Goal: Check status: Check status

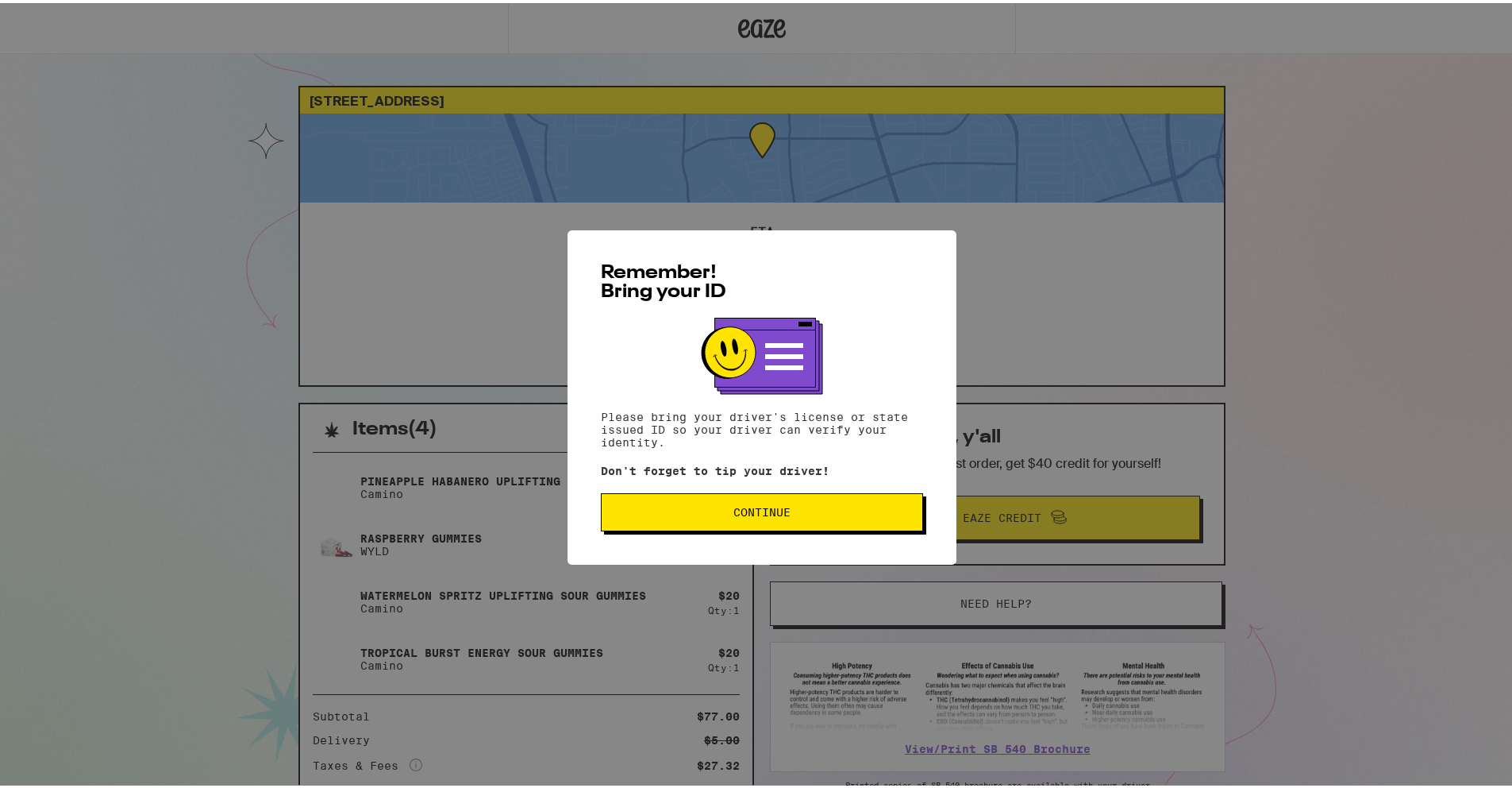
click at [734, 515] on span "Continue" at bounding box center [763, 509] width 57 height 12
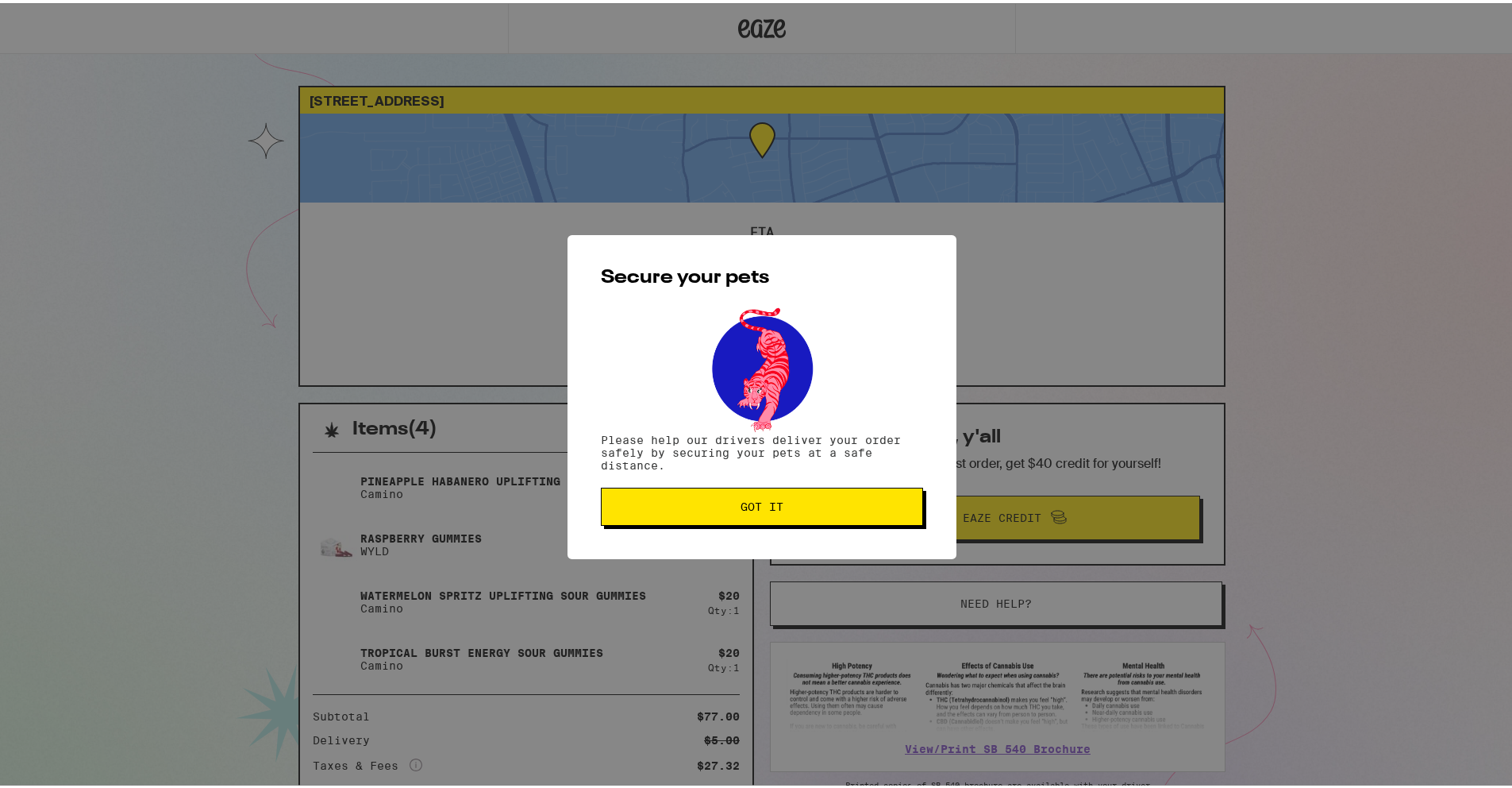
click at [741, 509] on span "Got it" at bounding box center [762, 503] width 43 height 12
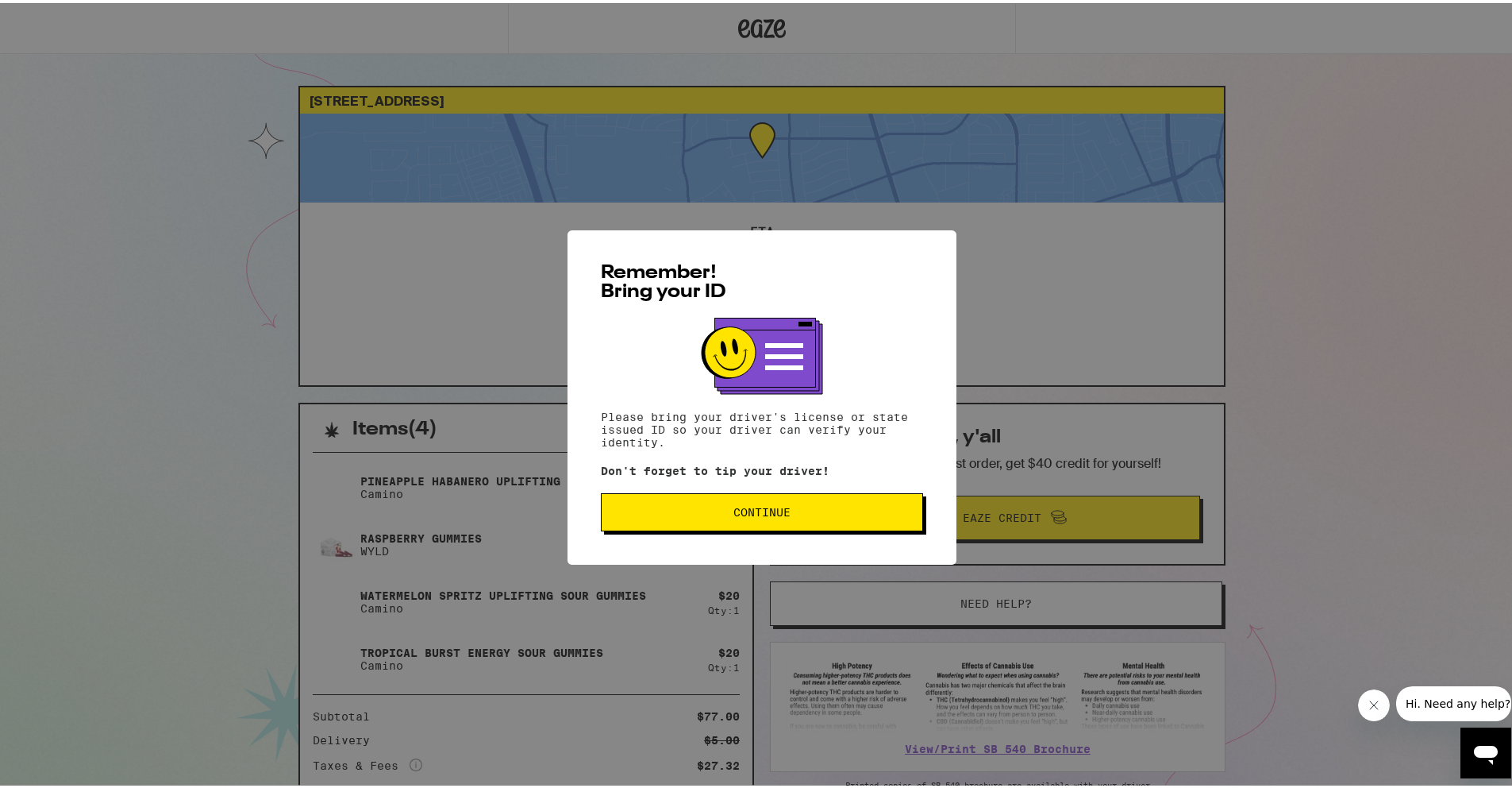
click at [739, 503] on span "Continue" at bounding box center [763, 509] width 57 height 12
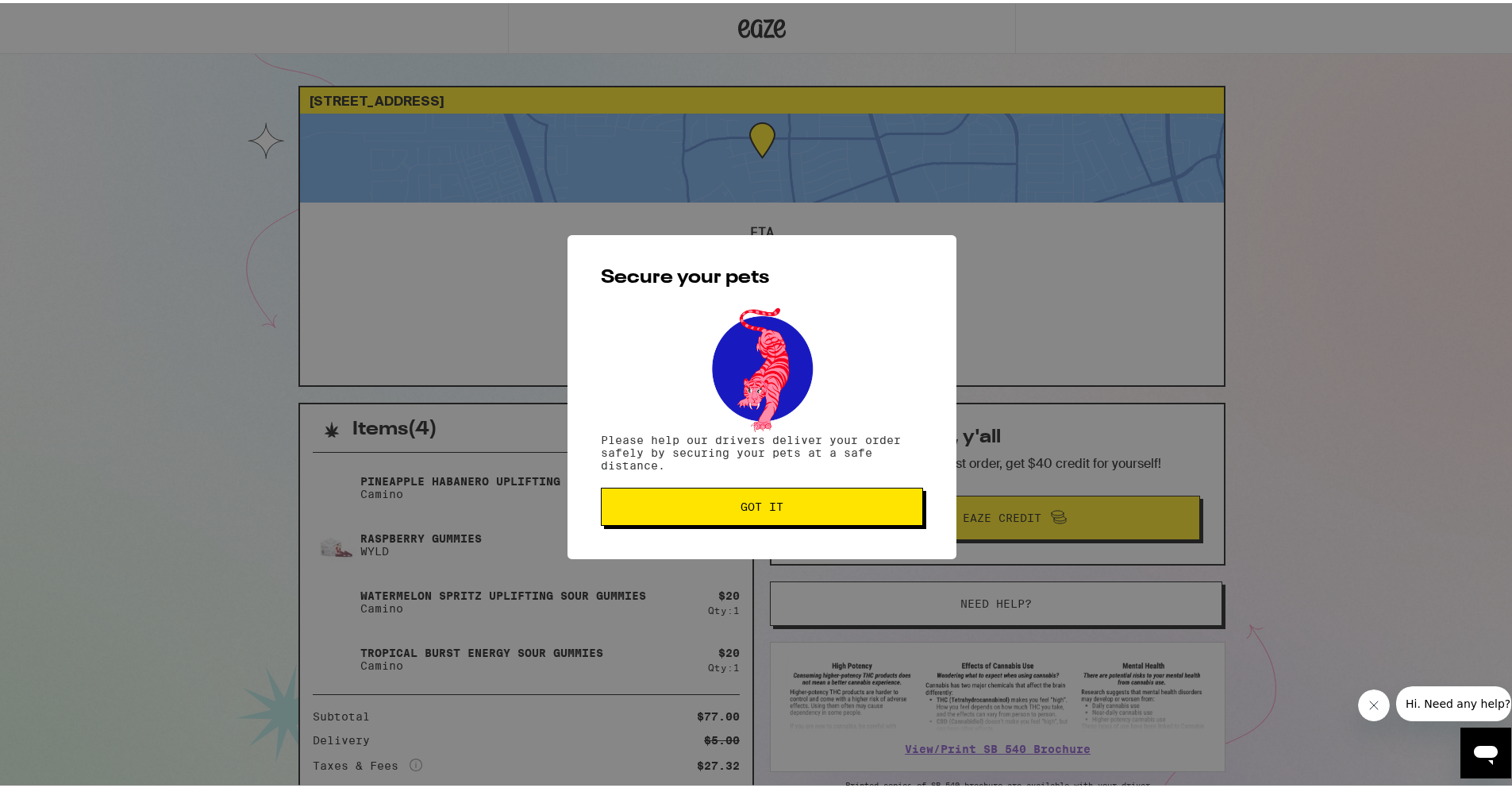
click at [741, 503] on span "Got it" at bounding box center [762, 503] width 43 height 12
